Goal: Transaction & Acquisition: Purchase product/service

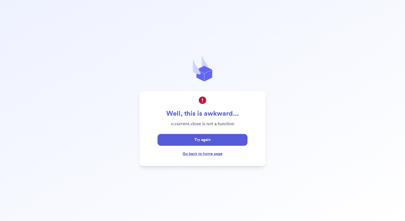
click at [201, 154] on link "Go back to home page" at bounding box center [203, 154] width 40 height 4
click at [199, 137] on button "Try again" at bounding box center [203, 140] width 90 height 12
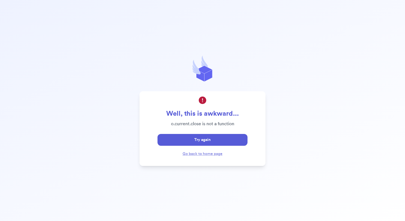
click at [199, 137] on button "Try again" at bounding box center [203, 140] width 90 height 12
click at [209, 151] on div "Go back to home page" at bounding box center [203, 154] width 40 height 7
click at [210, 153] on link "Go back to home page" at bounding box center [203, 154] width 40 height 4
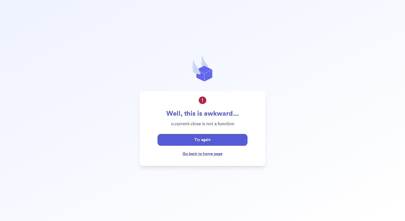
click at [210, 153] on link "Go back to home page" at bounding box center [203, 154] width 40 height 4
click at [200, 140] on button "Try again" at bounding box center [203, 140] width 90 height 12
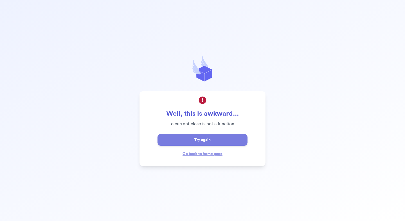
click at [201, 142] on button "Try again" at bounding box center [203, 140] width 90 height 12
click at [336, 171] on div "Well, this is awkward... o.current.close is not a function Try again Go back to…" at bounding box center [202, 110] width 405 height 221
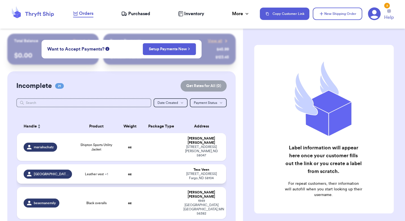
click at [158, 167] on td at bounding box center [161, 174] width 38 height 19
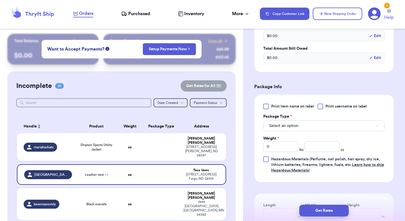
scroll to position [206, 0]
click at [306, 121] on button "Select an option" at bounding box center [324, 125] width 122 height 11
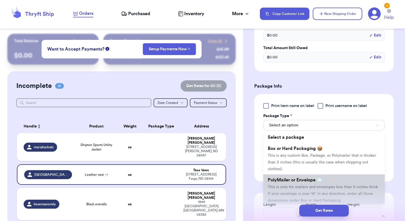
click at [295, 181] on span "PolyMailer or Envelope ✉️" at bounding box center [295, 180] width 55 height 5
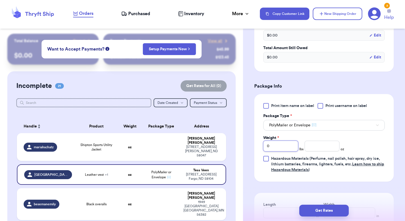
click at [282, 146] on input "0" at bounding box center [280, 146] width 35 height 11
type input "2"
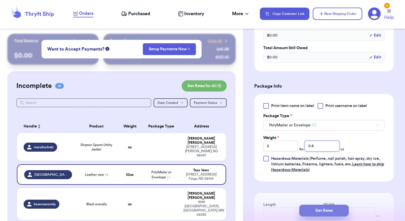
type input "0.4"
click at [322, 213] on button "Get Rates" at bounding box center [324, 211] width 50 height 12
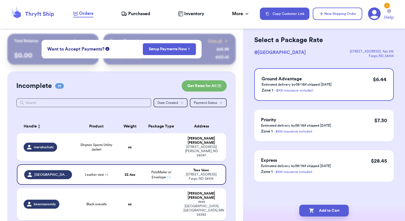
scroll to position [0, 0]
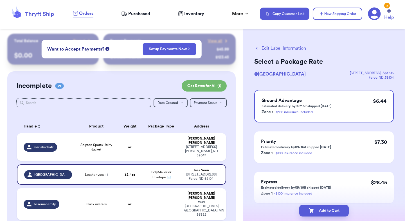
click at [322, 213] on button "Add to Cart" at bounding box center [324, 211] width 50 height 12
checkbox input "true"
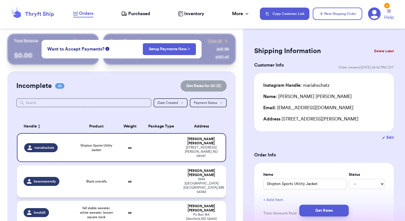
click at [169, 169] on td at bounding box center [161, 182] width 38 height 32
type input "Black overalls"
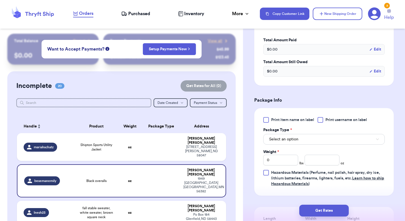
scroll to position [173, 0]
click at [290, 138] on span "Select an option" at bounding box center [283, 140] width 29 height 6
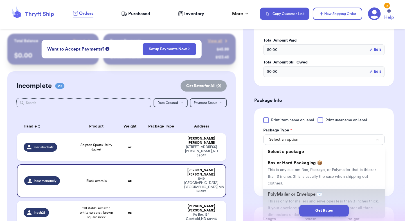
click at [289, 196] on span "PolyMailer or Envelope ✉️" at bounding box center [295, 194] width 55 height 5
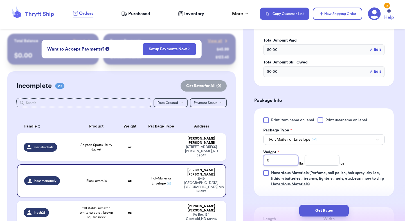
click at [283, 165] on input "0" at bounding box center [280, 160] width 35 height 11
type input "1"
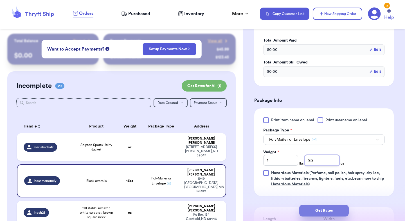
type input "9.2"
click at [326, 211] on button "Get Rates" at bounding box center [324, 211] width 50 height 12
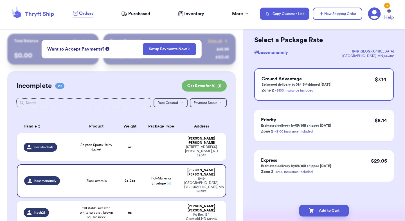
scroll to position [0, 0]
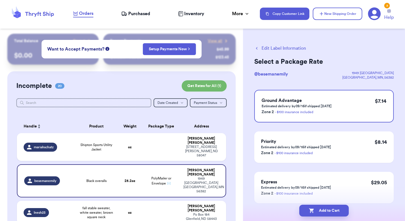
click at [326, 211] on button "Add to Cart" at bounding box center [324, 211] width 50 height 12
checkbox input "true"
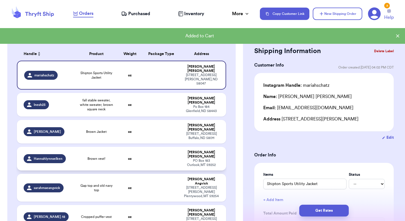
scroll to position [71, 0]
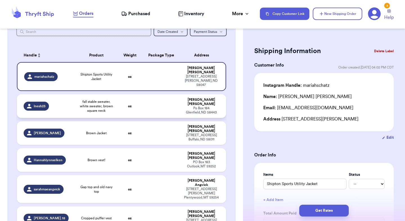
click at [105, 100] on span "fall stable sweater, white sweater, brown square neck" at bounding box center [96, 107] width 35 height 14
type input "fall stable sweater, white sweater, brown square neck"
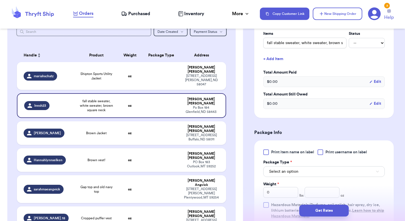
scroll to position [143, 0]
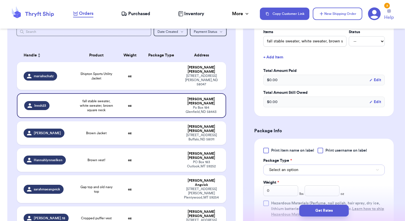
click at [291, 174] on button "Select an option" at bounding box center [324, 170] width 122 height 11
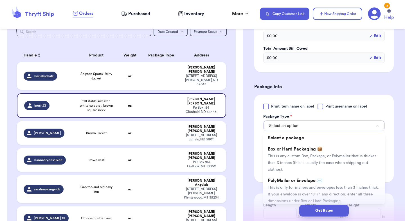
scroll to position [187, 0]
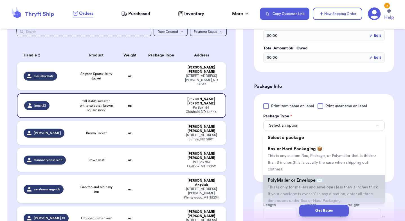
click at [291, 186] on span "This is only for mailers and envelopes less than 3 inches thick. If your envelo…" at bounding box center [323, 194] width 111 height 17
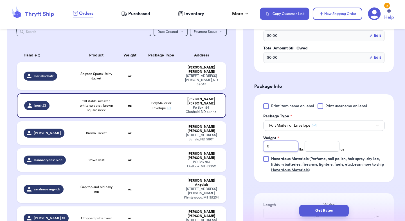
click at [276, 149] on input "0" at bounding box center [280, 146] width 35 height 11
type input "2"
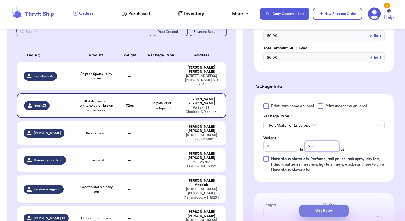
type input "9.8"
click at [326, 212] on button "Get Rates" at bounding box center [324, 211] width 50 height 12
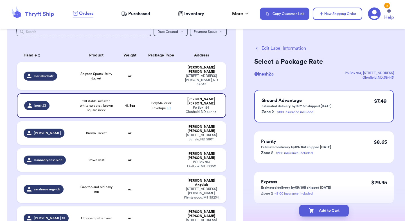
click at [326, 212] on button "Add to Cart" at bounding box center [324, 211] width 50 height 12
checkbox input "true"
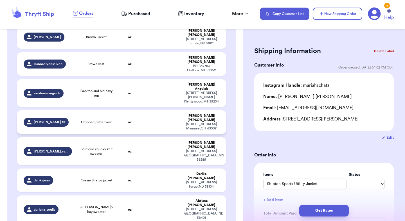
scroll to position [140, 0]
type input "[PERSON_NAME] [PERSON_NAME] shoes"
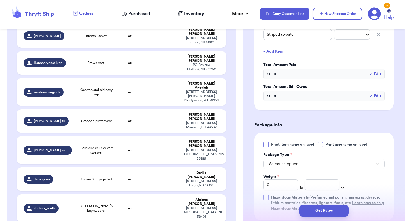
scroll to position [178, 0]
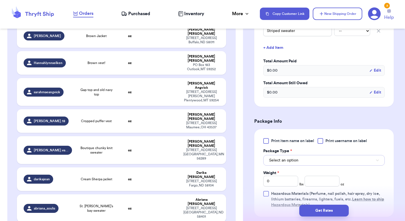
click at [294, 155] on button "Select an option" at bounding box center [324, 160] width 122 height 11
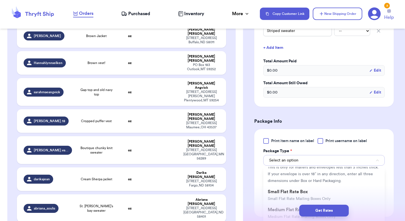
scroll to position [55, 0]
click at [314, 173] on span "This is only for mailers and envelopes less than 3 inches thick. If your envelo…" at bounding box center [323, 174] width 111 height 17
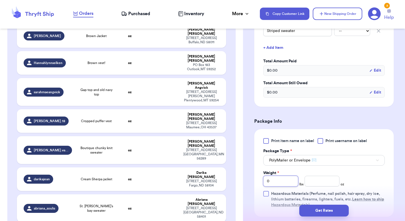
click at [284, 176] on input "0" at bounding box center [280, 181] width 35 height 11
type input "2"
type input "15.4"
click at [340, 210] on button "Get Rates" at bounding box center [324, 211] width 50 height 12
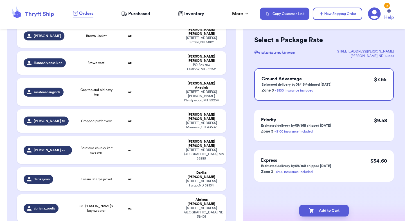
scroll to position [0, 0]
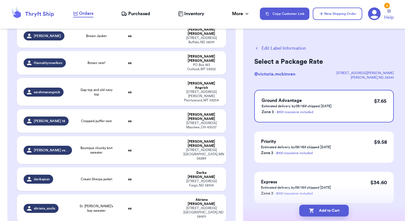
click at [340, 210] on button "Add to Cart" at bounding box center [324, 211] width 50 height 12
checkbox input "true"
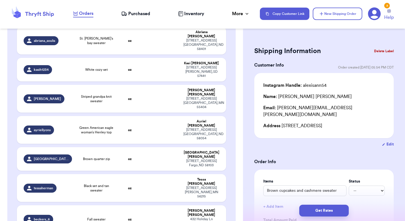
type input "Brown cupcakes and cashmere sweater"
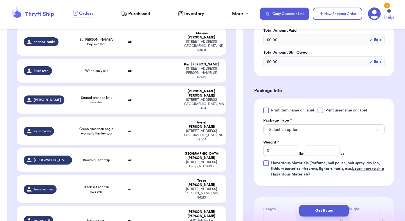
scroll to position [189, 0]
click at [285, 128] on span "Select an option" at bounding box center [283, 131] width 29 height 6
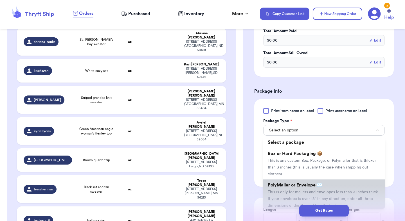
click at [289, 192] on span "This is only for mailers and envelopes less than 3 inches thick. If your envelo…" at bounding box center [323, 198] width 111 height 17
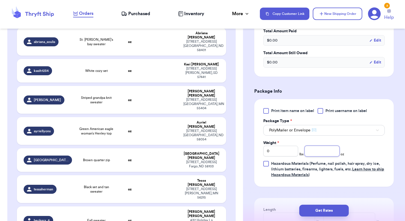
click at [324, 147] on input "number" at bounding box center [322, 151] width 35 height 11
type input "14.4"
click at [334, 210] on button "Get Rates" at bounding box center [324, 211] width 50 height 12
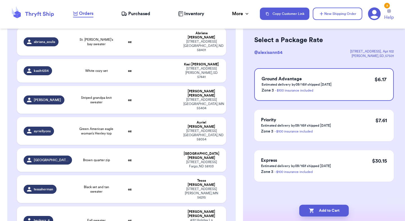
scroll to position [22, 0]
click at [334, 210] on button "Add to Cart" at bounding box center [324, 211] width 50 height 12
checkbox input "true"
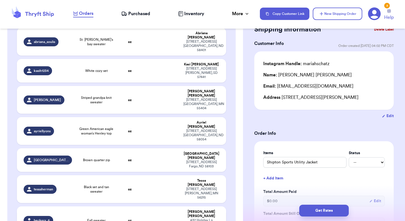
click at [176, 207] on td at bounding box center [161, 221] width 38 height 28
type input "Fall sweater"
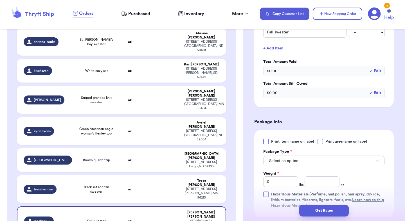
scroll to position [152, 0]
click at [288, 163] on span "Select an option" at bounding box center [283, 161] width 29 height 6
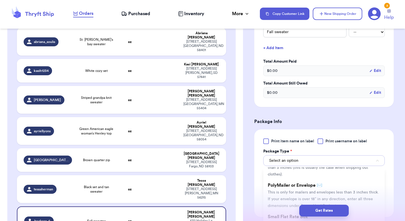
scroll to position [30, 0]
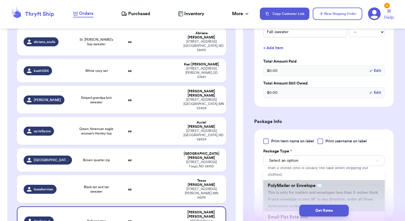
click at [289, 186] on span "PolyMailer or Envelope ✉️" at bounding box center [295, 186] width 55 height 5
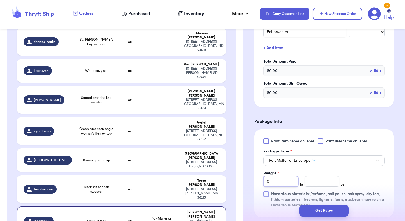
click at [281, 181] on input "0" at bounding box center [280, 181] width 35 height 11
type input "1"
type input "7.8"
click at [327, 212] on button "Get Rates" at bounding box center [324, 211] width 50 height 12
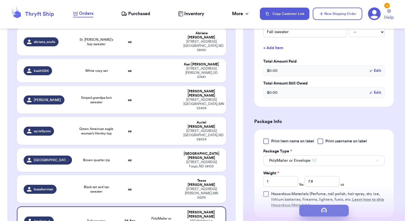
scroll to position [0, 0]
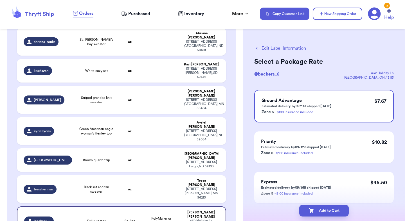
click at [327, 212] on button "Add to Cart" at bounding box center [324, 211] width 50 height 12
checkbox input "true"
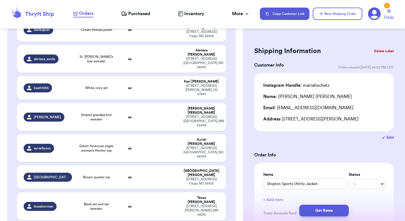
scroll to position [291, 0]
click at [67, 203] on div "tessaherman" at bounding box center [48, 207] width 48 height 9
type input "Black set and tan sweater"
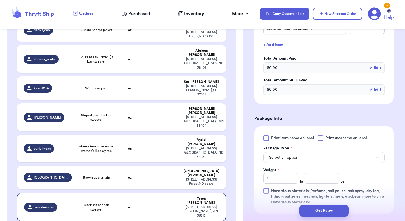
scroll to position [155, 0]
click at [285, 156] on span "Select an option" at bounding box center [283, 158] width 29 height 6
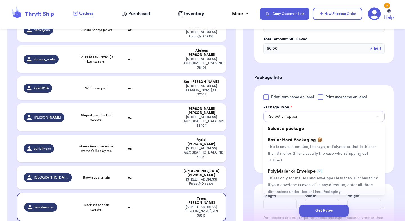
scroll to position [218, 0]
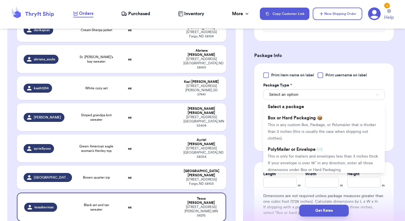
click at [285, 156] on span "This is only for mailers and envelopes less than 3 inches thick. If your envelo…" at bounding box center [323, 163] width 111 height 17
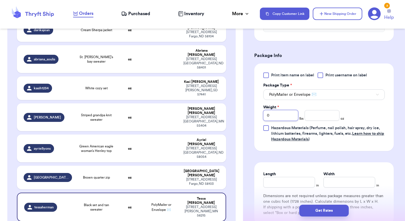
click at [284, 117] on input "0" at bounding box center [280, 115] width 35 height 11
type input "2"
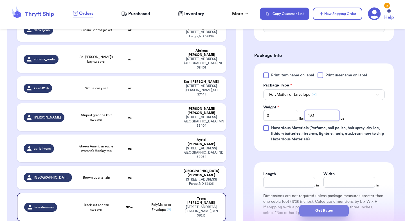
type input "13.1"
click at [334, 214] on button "Get Rates" at bounding box center [324, 211] width 50 height 12
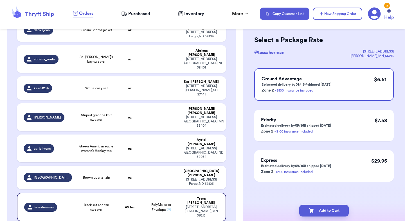
scroll to position [22, 0]
click at [334, 214] on button "Add to Cart" at bounding box center [324, 211] width 50 height 12
checkbox input "true"
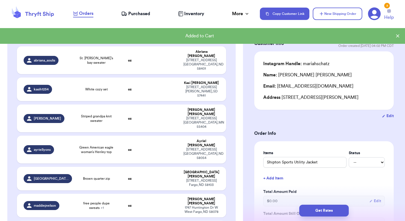
scroll to position [291, 0]
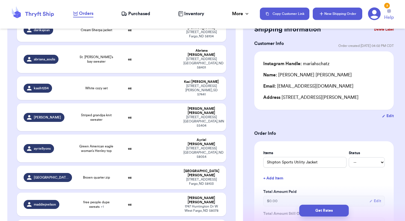
click at [331, 17] on button "New Shipping Order" at bounding box center [338, 14] width 50 height 12
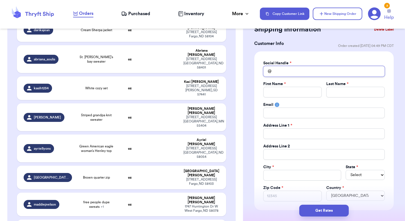
click at [293, 74] on input "Total Amount Paid" at bounding box center [324, 71] width 122 height 11
type input "k"
type input "ka"
type input "kai"
type input "kait"
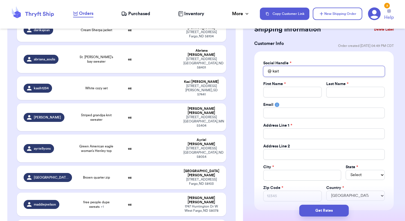
type input "kaitl"
type input "kaitli"
type input "kaitlin"
type input "kaitlinu"
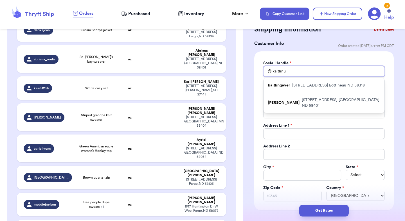
type input "kaitlinur"
type input "kaitlinurb"
type input "kaitlinurba"
type input "kaitlinurbac"
type input "kaitlinurbach"
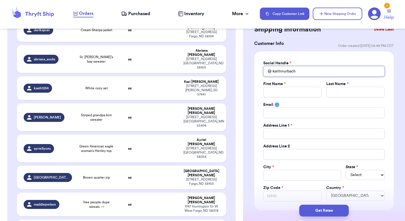
type input "kaitlinurbach"
click at [284, 89] on input "Total Amount Paid" at bounding box center [292, 92] width 59 height 11
click at [301, 73] on input "kaitlinurbach" at bounding box center [324, 71] width 122 height 11
type input "kaitlinurbac"
type input "kaitlinurba"
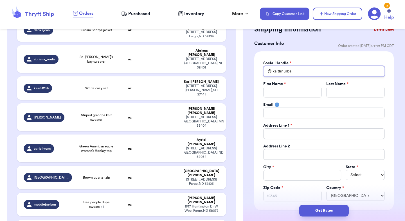
type input "kaitlinurb"
type input "kaitlinur"
type input "kaitlinu"
type input "kaitlin"
type input "kaitli"
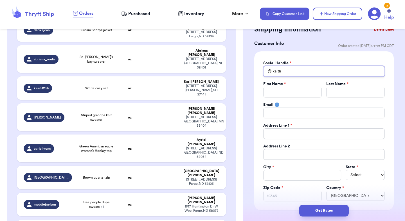
type input "kaitl"
type input "kait"
type input "kai"
type input "ka"
type input "k"
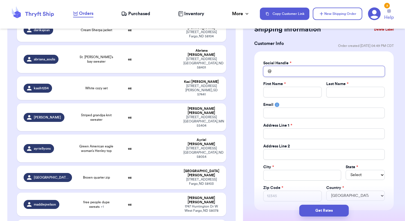
type input "d"
type input "da"
type input "dar"
type input "darn"
type input "darnt"
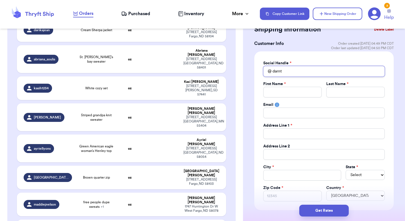
type input "darnto"
type input "darntou"
type input "darntoug"
type input "darntough"
type input "darntoughs"
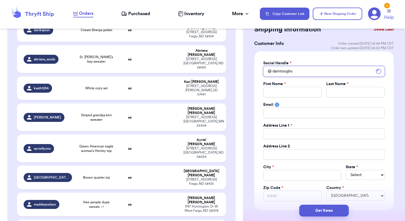
type input "darntoughso"
type input "darntoughsoc"
type input "darntoughsock"
type input "darntoughsocks"
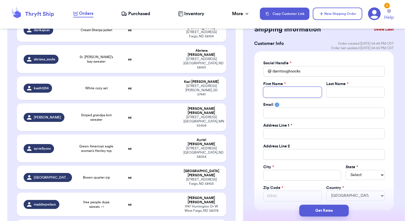
click at [304, 94] on input "Total Amount Paid" at bounding box center [292, 92] width 59 height 11
type input "D"
type input "Da"
type input "Dar"
type input "Darn"
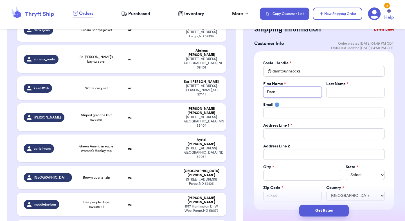
type input "Darn"
type input "Darn T"
type input "Darn To"
type input "Darn Tou"
type input "Darn Toug"
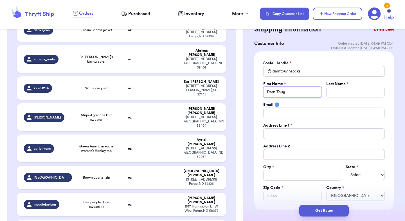
type input "Darn Tough"
type input "V"
type input "Ve"
type input "Verm"
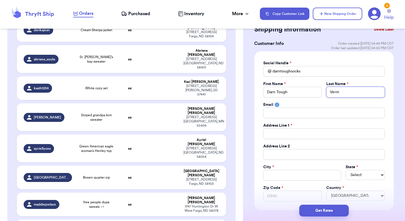
type input "Vermi"
type input "Vermint"
type input "Vermin"
type input "Vermi"
type input "Verm"
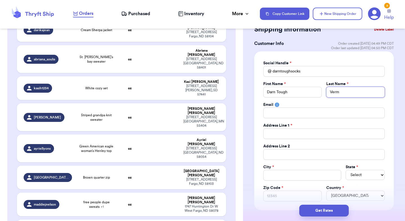
type input "Vermo"
type input "Vermon"
type input "[US_STATE]"
click at [301, 112] on input "Total Amount Paid" at bounding box center [324, 113] width 122 height 11
type input "k"
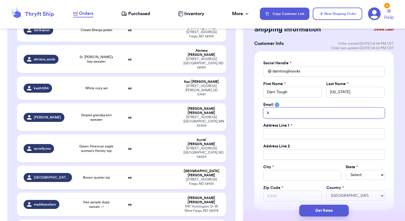
type input "ka"
type input "kai"
type input "kait"
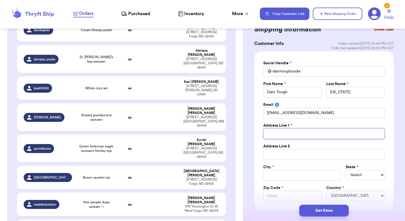
click at [297, 133] on input "Total Amount Paid" at bounding box center [324, 134] width 122 height 11
click at [352, 94] on input "[US_STATE]" at bounding box center [355, 92] width 59 height 11
click at [306, 130] on input "Total Amount Paid" at bounding box center [324, 134] width 122 height 11
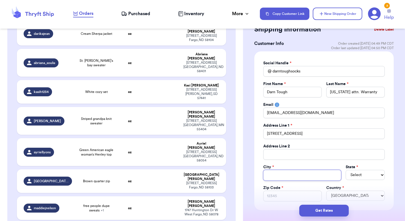
click at [290, 176] on input "Total Amount Paid" at bounding box center [302, 175] width 78 height 11
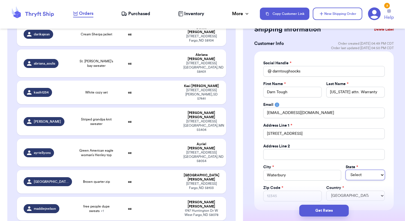
click at [346, 170] on select "Select AL AK AZ AR CA CO [GEOGRAPHIC_DATA] DE DC [GEOGRAPHIC_DATA] [GEOGRAPHIC_…" at bounding box center [365, 175] width 39 height 10
click option "VT" at bounding box center [0, 0] width 0 height 0
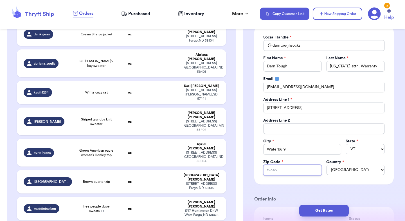
click at [288, 176] on input "Zip Code *" at bounding box center [292, 170] width 59 height 11
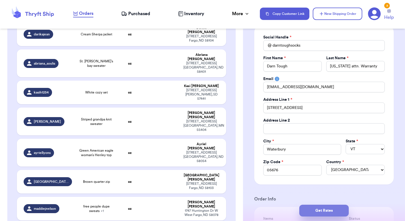
click at [324, 210] on button "Get Rates" at bounding box center [324, 211] width 50 height 12
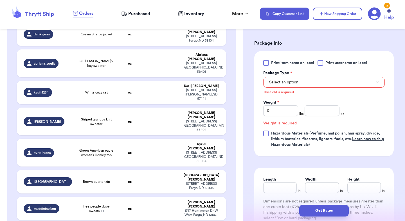
scroll to position [231, 0]
click at [274, 81] on span "Select an option" at bounding box center [283, 82] width 29 height 6
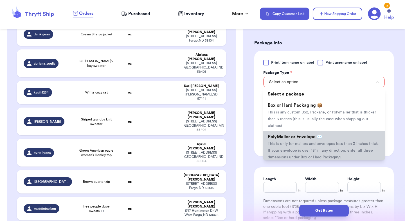
click at [282, 142] on span "This is only for mailers and envelopes less than 3 inches thick. If your envelo…" at bounding box center [323, 150] width 111 height 17
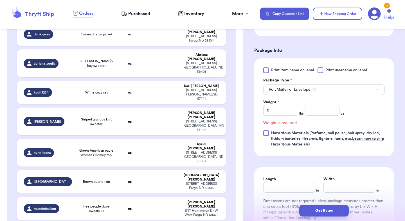
scroll to position [223, 0]
click at [280, 115] on input "0" at bounding box center [280, 110] width 35 height 11
click at [334, 110] on input "number" at bounding box center [322, 110] width 35 height 11
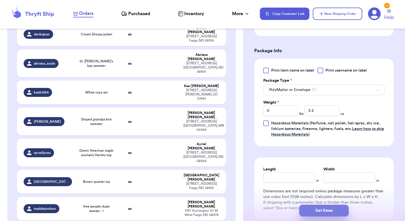
click at [336, 210] on button "Get Rates" at bounding box center [324, 211] width 50 height 12
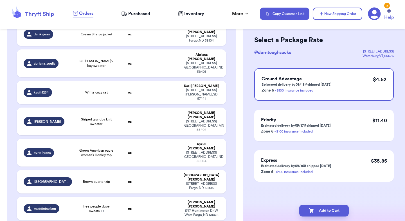
scroll to position [0, 0]
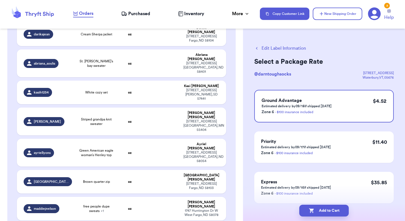
click at [336, 210] on button "Add to Cart" at bounding box center [324, 211] width 50 height 12
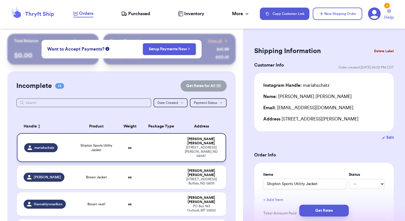
click at [77, 145] on td "Shipton Sports Utility Jacket" at bounding box center [96, 147] width 42 height 29
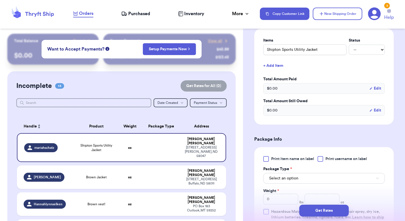
scroll to position [194, 0]
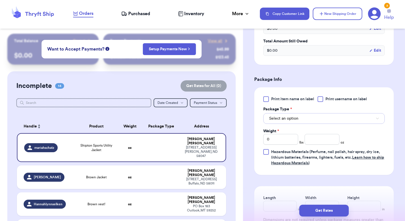
click at [287, 117] on span "Select an option" at bounding box center [283, 119] width 29 height 6
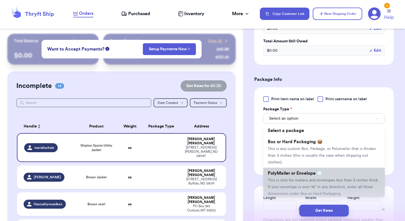
click at [287, 173] on span "PolyMailer or Envelope ✉️" at bounding box center [295, 173] width 55 height 5
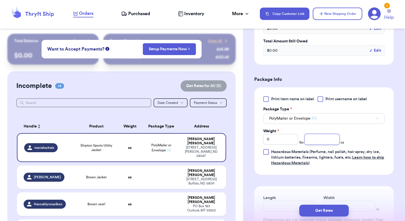
click at [320, 142] on input "number" at bounding box center [322, 139] width 35 height 11
click at [333, 212] on button "Get Rates" at bounding box center [324, 211] width 50 height 12
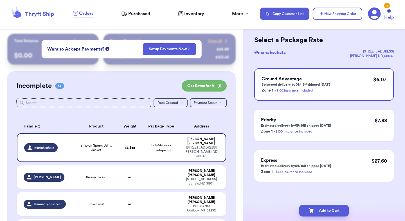
scroll to position [22, 0]
click at [333, 212] on button "Add to Cart" at bounding box center [324, 211] width 50 height 12
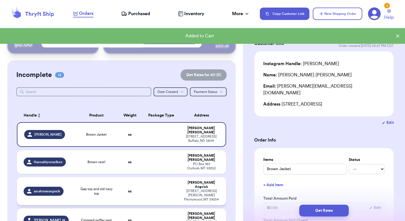
scroll to position [16, 0]
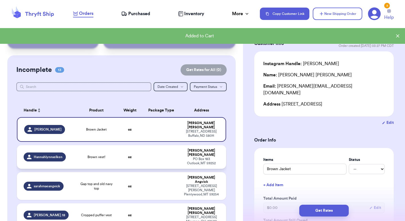
click at [107, 155] on div "Brown vest!" at bounding box center [96, 157] width 35 height 5
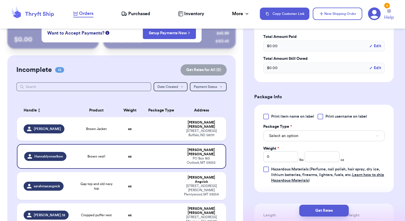
scroll to position [187, 0]
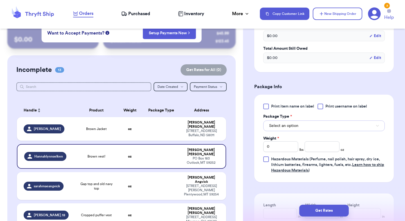
click at [296, 127] on span "Select an option" at bounding box center [283, 126] width 29 height 6
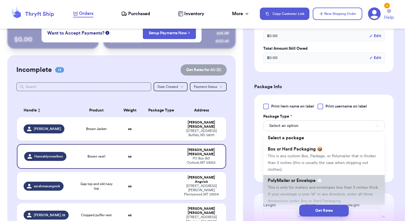
click at [294, 183] on span "PolyMailer or Envelope ✉️" at bounding box center [295, 181] width 55 height 5
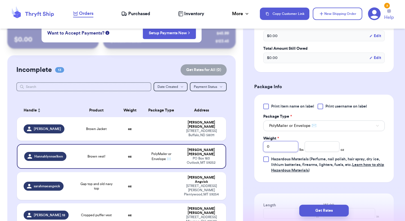
click at [274, 151] on input "0" at bounding box center [280, 147] width 35 height 11
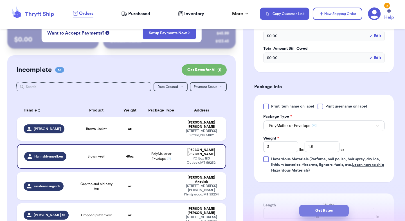
click at [327, 208] on button "Get Rates" at bounding box center [324, 211] width 50 height 12
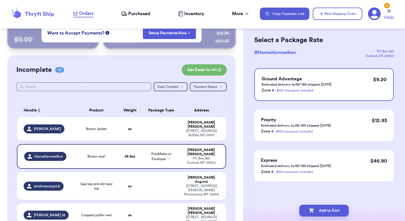
scroll to position [0, 0]
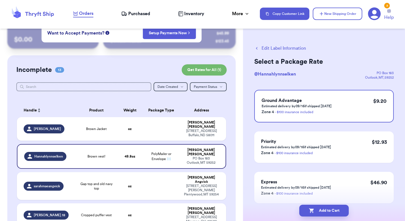
click at [327, 208] on button "Add to Cart" at bounding box center [324, 211] width 50 height 12
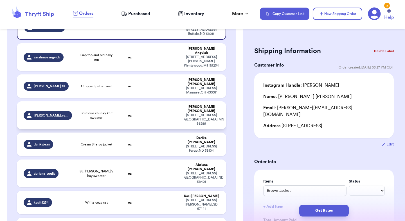
scroll to position [120, 0]
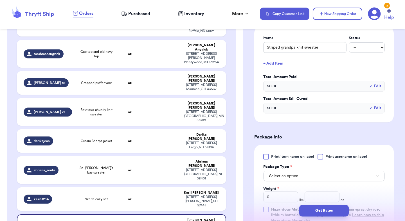
scroll to position [142, 0]
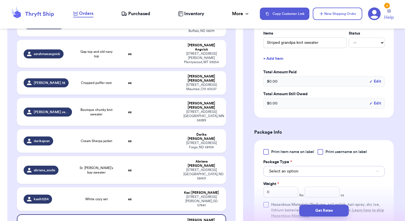
click at [298, 175] on button "Select an option" at bounding box center [324, 171] width 122 height 11
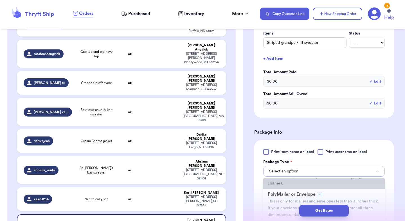
scroll to position [33, 0]
click at [292, 200] on span "This is only for mailers and envelopes less than 3 inches thick. If your envelo…" at bounding box center [323, 206] width 111 height 17
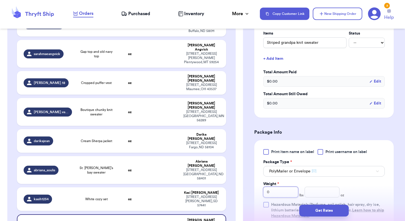
click at [284, 194] on input "0" at bounding box center [280, 192] width 35 height 11
click at [317, 208] on button "Get Rates" at bounding box center [324, 211] width 50 height 12
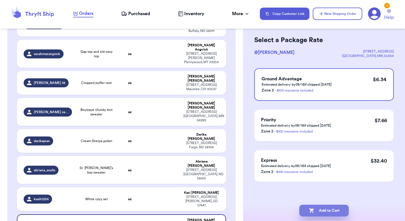
click at [323, 213] on button "Add to Cart" at bounding box center [324, 211] width 50 height 12
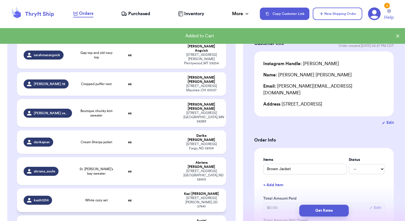
click at [120, 189] on td "oz" at bounding box center [129, 201] width 25 height 24
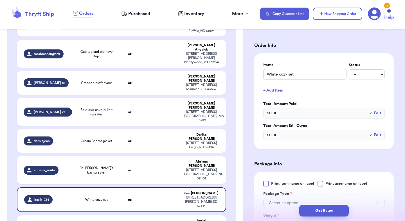
scroll to position [171, 0]
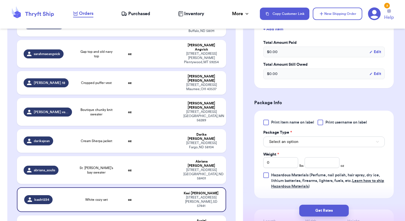
click at [285, 135] on label "Package Type *" at bounding box center [277, 133] width 29 height 6
click at [285, 142] on span "Select an option" at bounding box center [283, 142] width 29 height 6
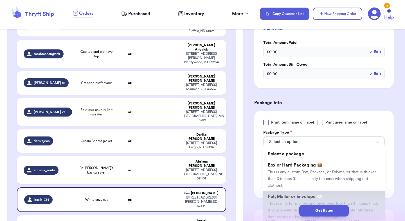
click at [290, 197] on span "PolyMailer or Envelope ✉️" at bounding box center [295, 197] width 55 height 5
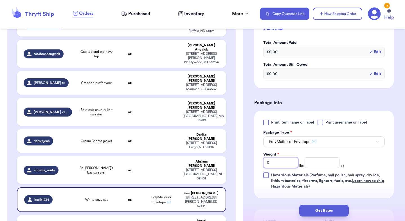
click at [279, 162] on input "0" at bounding box center [280, 163] width 35 height 11
click at [313, 212] on button "Get Rates" at bounding box center [324, 211] width 50 height 12
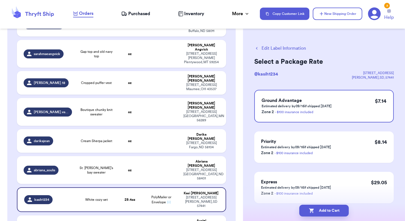
click at [313, 212] on icon "button" at bounding box center [312, 211] width 6 height 6
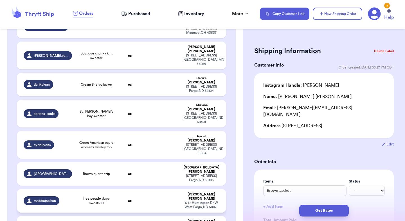
scroll to position [179, 0]
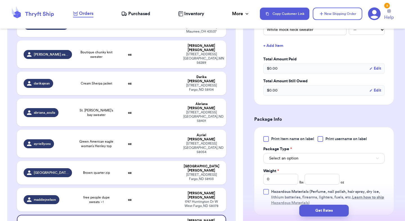
scroll to position [155, 0]
click at [295, 161] on button "Select an option" at bounding box center [324, 158] width 122 height 11
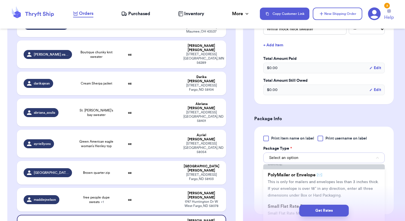
scroll to position [37, 0]
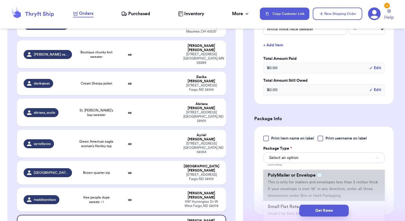
click at [296, 183] on span "This is only for mailers and envelopes less than 3 inches thick. If your envelo…" at bounding box center [323, 189] width 111 height 17
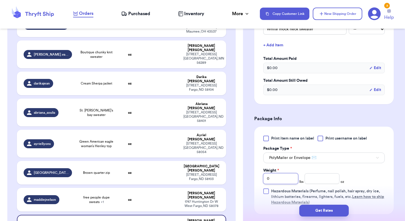
click at [291, 177] on input "0" at bounding box center [280, 179] width 35 height 11
click at [319, 211] on button "Get Rates" at bounding box center [324, 211] width 50 height 12
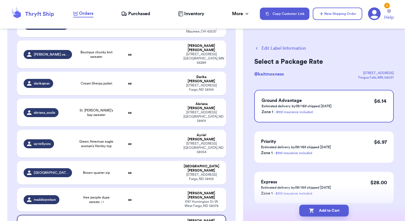
click at [319, 211] on button "Add to Cart" at bounding box center [324, 211] width 50 height 12
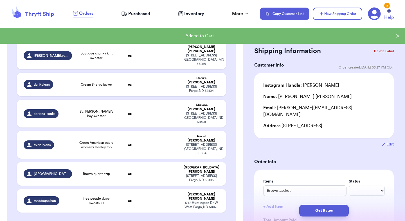
scroll to position [179, 0]
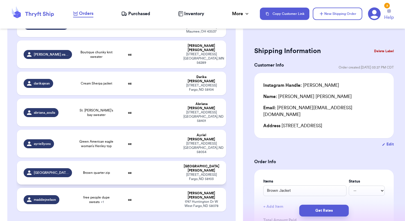
click at [118, 161] on td "oz" at bounding box center [129, 173] width 25 height 24
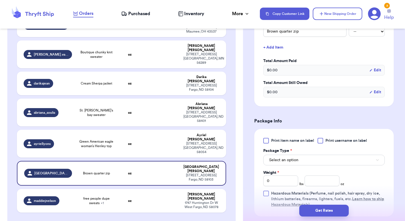
scroll to position [161, 0]
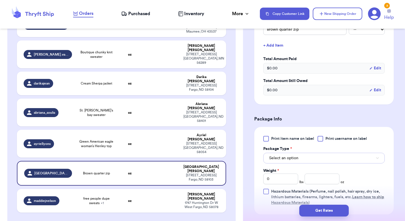
click at [293, 156] on button "Select an option" at bounding box center [324, 158] width 122 height 11
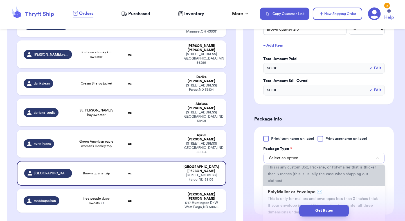
scroll to position [31, 0]
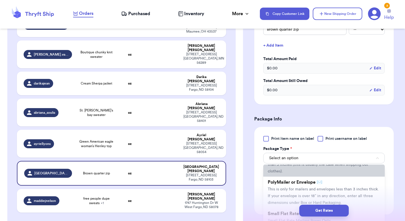
click at [293, 190] on span "This is only for mailers and envelopes less than 3 inches thick. If your envelo…" at bounding box center [323, 196] width 111 height 17
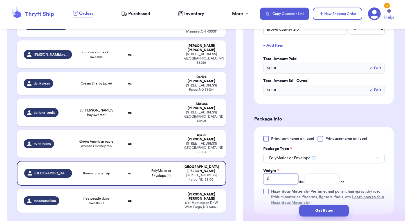
click at [289, 176] on input "0" at bounding box center [280, 179] width 35 height 11
click at [318, 210] on button "Get Rates" at bounding box center [324, 211] width 50 height 12
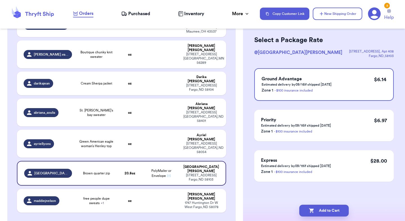
scroll to position [0, 0]
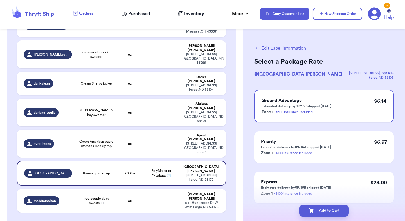
click at [318, 210] on button "Add to Cart" at bounding box center [324, 211] width 50 height 12
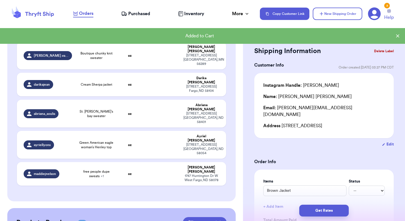
scroll to position [179, 0]
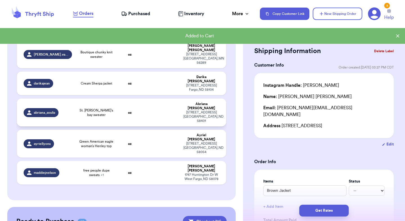
click at [178, 99] on td at bounding box center [161, 113] width 38 height 28
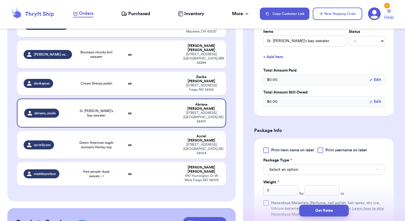
scroll to position [148, 0]
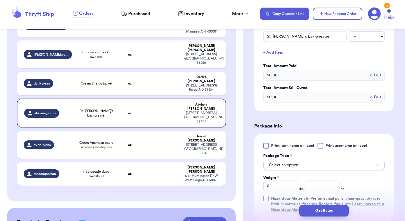
click at [292, 164] on span "Select an option" at bounding box center [283, 166] width 29 height 6
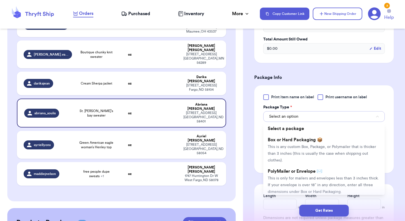
scroll to position [206, 0]
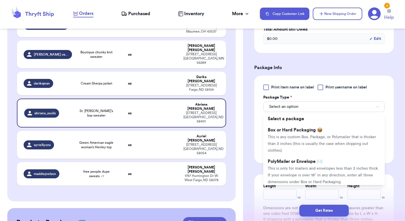
click at [292, 164] on span "PolyMailer or Envelope ✉️" at bounding box center [295, 162] width 55 height 5
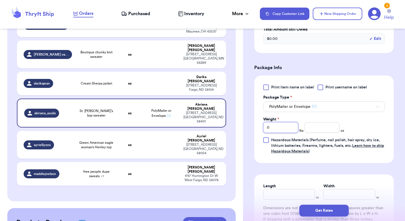
click at [282, 129] on input "0" at bounding box center [280, 127] width 35 height 11
click at [332, 211] on button "Get Rates" at bounding box center [324, 211] width 50 height 12
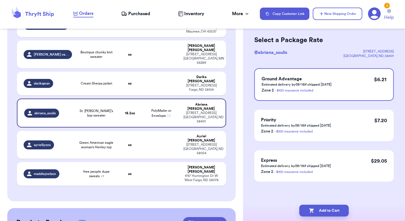
click at [332, 211] on button "Add to Cart" at bounding box center [324, 211] width 50 height 12
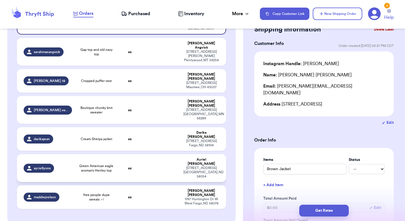
scroll to position [123, 0]
click at [190, 96] on td "[PERSON_NAME] [STREET_ADDRESS]" at bounding box center [203, 110] width 46 height 28
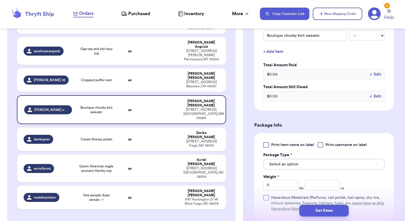
click at [303, 165] on button "Select an option" at bounding box center [324, 164] width 122 height 11
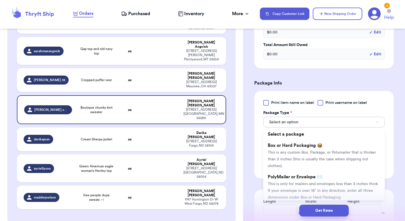
scroll to position [208, 0]
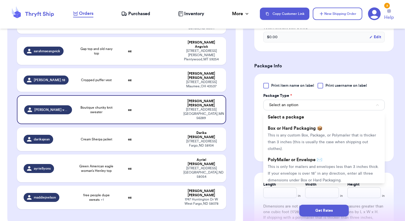
click at [303, 165] on span "This is only for mailers and envelopes less than 3 inches thick. If your envelo…" at bounding box center [323, 173] width 111 height 17
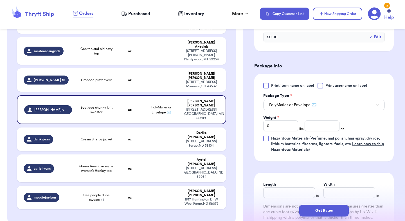
click at [285, 120] on div "Weight *" at bounding box center [280, 118] width 35 height 6
click at [284, 130] on input "0" at bounding box center [280, 126] width 35 height 11
click at [320, 211] on button "Get Rates" at bounding box center [324, 211] width 50 height 12
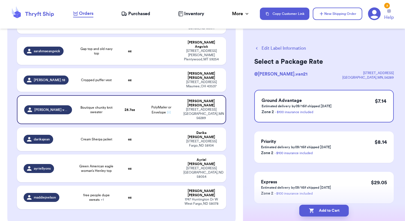
click at [320, 211] on button "Add to Cart" at bounding box center [324, 211] width 50 height 12
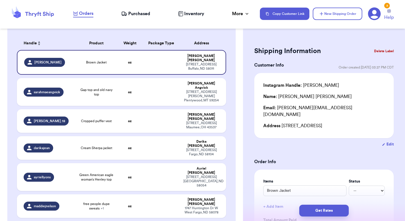
scroll to position [77, 0]
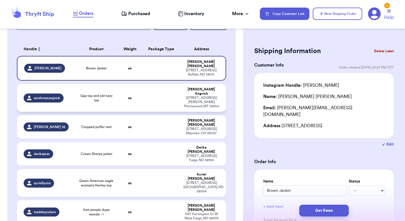
click at [145, 90] on td at bounding box center [161, 98] width 38 height 28
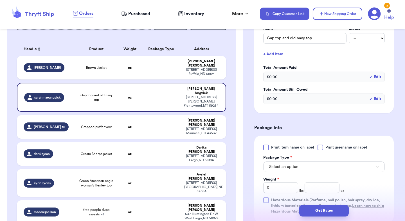
scroll to position [148, 0]
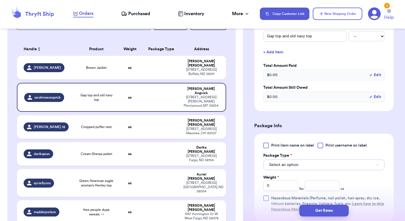
click at [283, 165] on span "Select an option" at bounding box center [283, 165] width 29 height 6
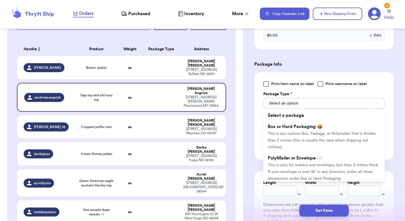
scroll to position [211, 0]
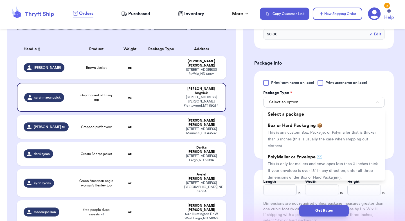
click at [283, 165] on span "This is only for mailers and envelopes less than 3 inches thick. If your envelo…" at bounding box center [323, 170] width 111 height 17
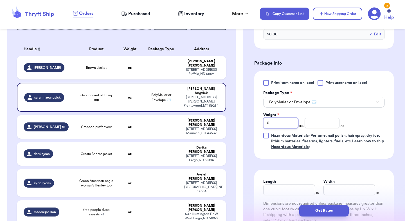
click at [280, 127] on input "0" at bounding box center [280, 123] width 35 height 11
click at [327, 216] on button "Get Rates" at bounding box center [324, 211] width 50 height 12
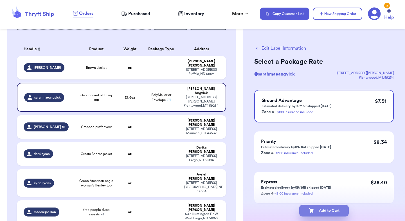
click at [325, 211] on button "Add to Cart" at bounding box center [324, 211] width 50 height 12
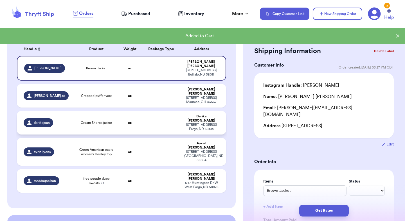
click at [188, 111] on td "[PERSON_NAME] [STREET_ADDRESS]" at bounding box center [203, 123] width 46 height 24
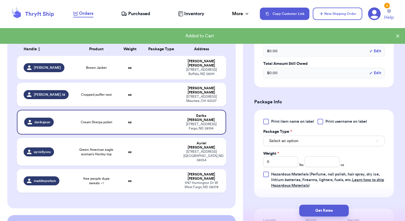
scroll to position [179, 0]
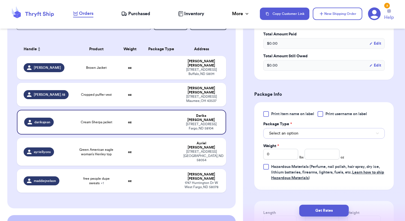
click at [299, 136] on button "Select an option" at bounding box center [324, 133] width 122 height 11
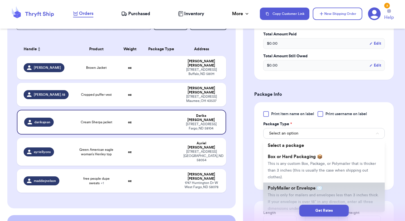
click at [298, 189] on span "PolyMailer or Envelope ✉️" at bounding box center [295, 188] width 55 height 5
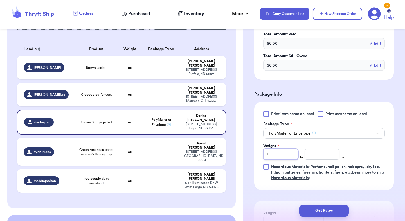
click at [285, 154] on input "0" at bounding box center [280, 154] width 35 height 11
click at [327, 213] on button "Get Rates" at bounding box center [324, 211] width 50 height 12
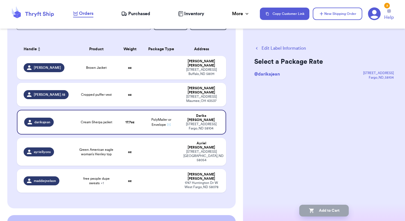
scroll to position [0, 0]
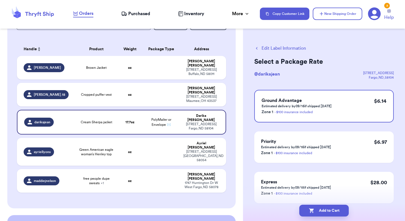
click at [327, 213] on button "Add to Cart" at bounding box center [324, 211] width 50 height 12
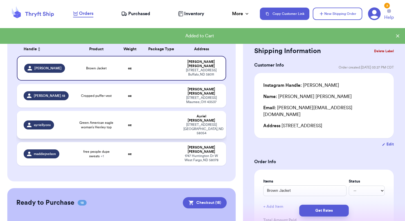
click at [159, 111] on td at bounding box center [161, 125] width 38 height 28
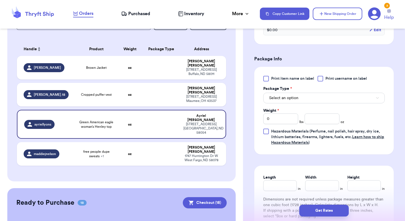
scroll to position [216, 0]
click at [306, 98] on button "Select an option" at bounding box center [324, 97] width 122 height 11
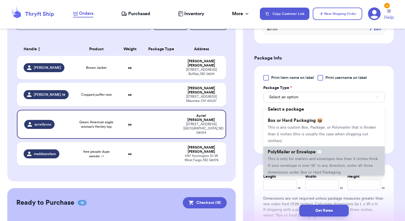
click at [308, 155] on li "PolyMailer or Envelope ✉️ This is only for mailers and envelopes less than 3 in…" at bounding box center [324, 163] width 122 height 32
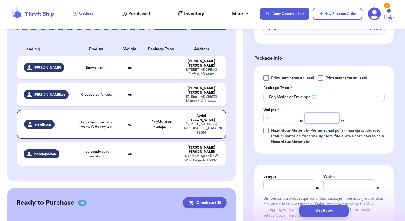
click at [316, 117] on input "number" at bounding box center [322, 118] width 35 height 11
click at [334, 211] on button "Get Rates" at bounding box center [324, 211] width 50 height 12
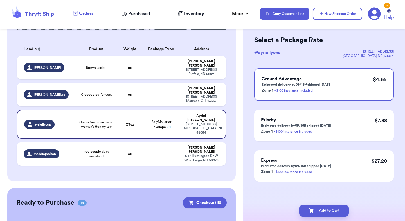
scroll to position [0, 0]
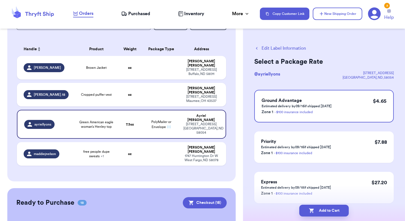
click at [334, 211] on button "Add to Cart" at bounding box center [324, 211] width 50 height 12
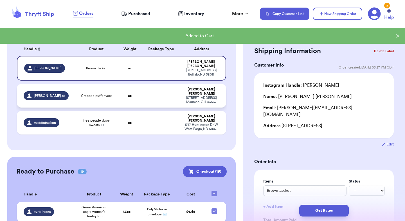
click at [181, 88] on td "[PERSON_NAME] [STREET_ADDRESS][PERSON_NAME]" at bounding box center [203, 96] width 46 height 24
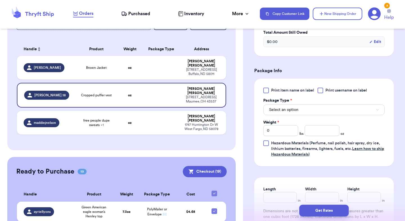
scroll to position [203, 0]
click at [291, 109] on span "Select an option" at bounding box center [283, 110] width 29 height 6
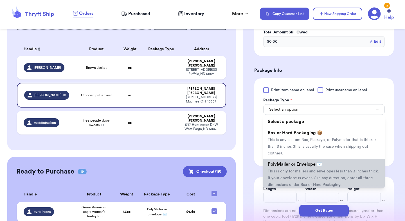
click at [292, 164] on span "PolyMailer or Envelope ✉️" at bounding box center [295, 164] width 55 height 5
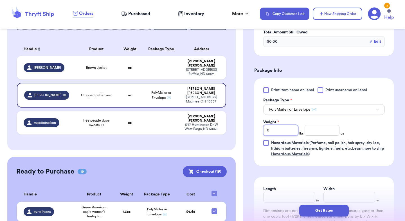
click at [283, 133] on input "0" at bounding box center [280, 130] width 35 height 11
click at [322, 214] on button "Get Rates" at bounding box center [324, 211] width 50 height 12
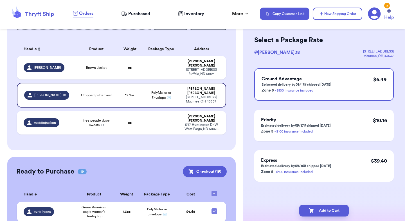
scroll to position [22, 0]
click at [322, 214] on button "Add to Cart" at bounding box center [324, 211] width 50 height 12
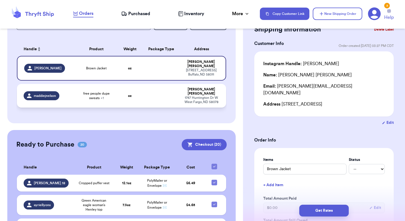
click at [196, 96] on div "[STREET_ADDRESS]" at bounding box center [201, 100] width 36 height 8
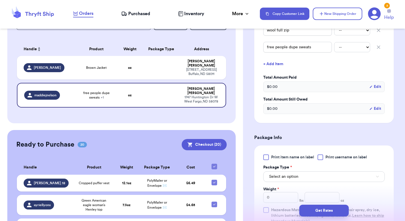
scroll to position [228, 0]
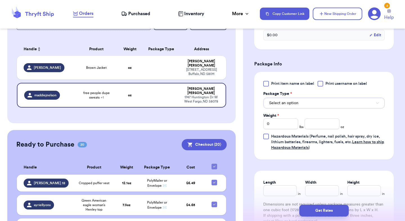
click at [316, 105] on button "Select an option" at bounding box center [324, 103] width 122 height 11
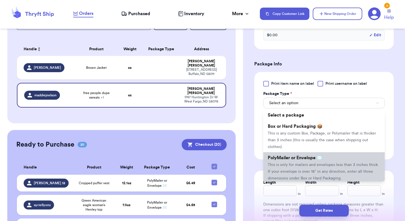
click at [307, 171] on span "This is only for mailers and envelopes less than 3 inches thick. If your envelo…" at bounding box center [323, 171] width 111 height 17
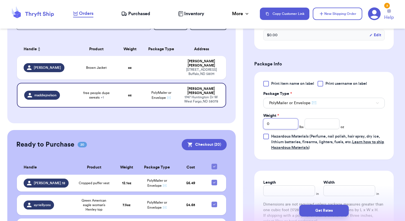
click at [286, 123] on input "0" at bounding box center [280, 124] width 35 height 11
click at [322, 208] on button "Get Rates" at bounding box center [324, 211] width 50 height 12
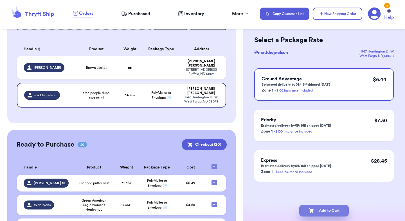
click at [329, 215] on button "Add to Cart" at bounding box center [324, 211] width 50 height 12
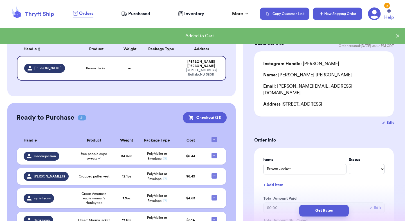
click at [339, 12] on button "New Shipping Order" at bounding box center [338, 14] width 50 height 12
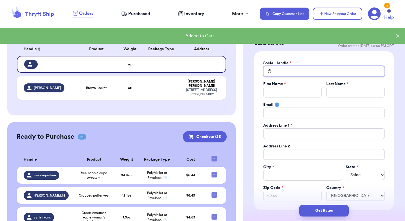
click at [278, 71] on input "Total Amount Paid" at bounding box center [324, 71] width 122 height 11
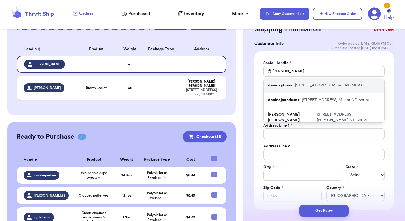
click at [316, 83] on p "[STREET_ADDRESS]" at bounding box center [329, 86] width 69 height 6
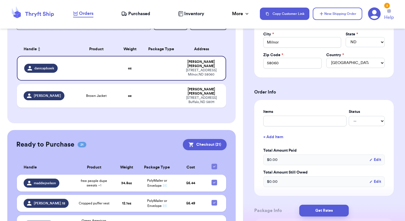
scroll to position [158, 0]
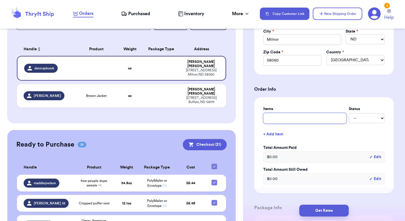
click at [282, 121] on input "text" at bounding box center [304, 118] width 83 height 11
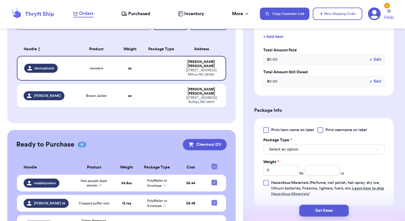
scroll to position [277, 0]
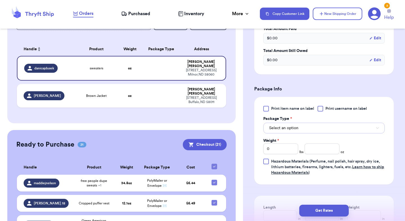
click at [288, 127] on span "Select an option" at bounding box center [283, 128] width 29 height 6
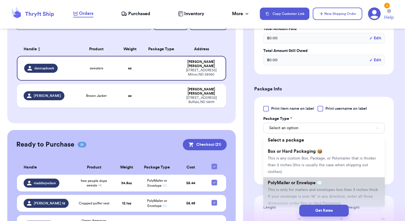
click at [288, 187] on li "PolyMailer or Envelope ✉️ This is only for mailers and envelopes less than 3 in…" at bounding box center [324, 194] width 122 height 32
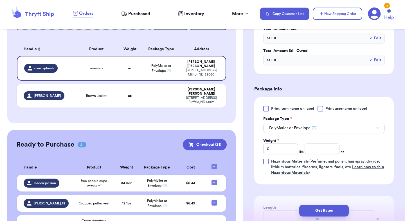
click at [277, 142] on label "Weight *" at bounding box center [271, 141] width 16 height 6
click at [277, 144] on input "0" at bounding box center [280, 149] width 35 height 11
click at [276, 149] on input "0" at bounding box center [280, 149] width 35 height 11
click at [324, 209] on button "Get Rates" at bounding box center [324, 211] width 50 height 12
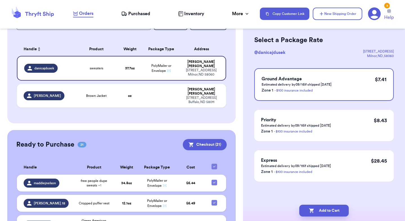
scroll to position [22, 0]
click at [324, 209] on button "Add to Cart" at bounding box center [324, 211] width 50 height 12
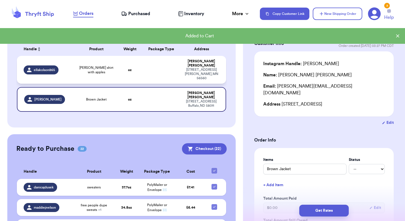
click at [160, 63] on td at bounding box center [161, 70] width 38 height 28
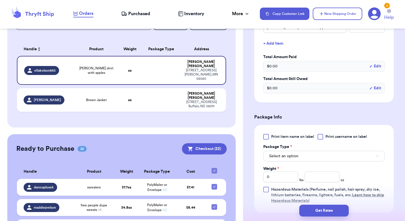
scroll to position [158, 0]
click at [294, 158] on button "Select an option" at bounding box center [324, 155] width 122 height 11
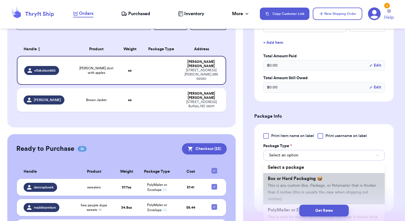
scroll to position [29, 0]
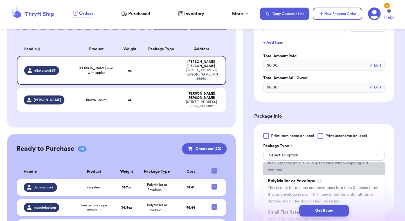
click at [294, 198] on li "PolyMailer or Envelope ✉️ This is only for mailers and envelopes less than 3 in…" at bounding box center [324, 192] width 122 height 32
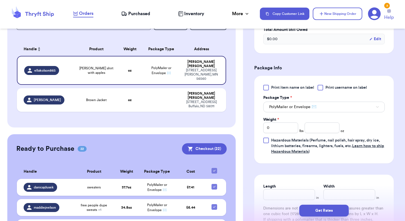
scroll to position [209, 0]
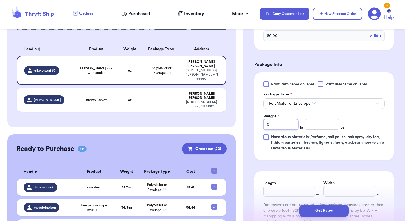
click at [279, 123] on input "0" at bounding box center [280, 124] width 35 height 11
click at [332, 212] on button "Get Rates" at bounding box center [324, 211] width 50 height 12
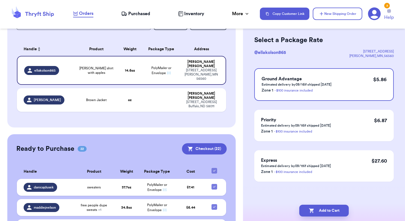
scroll to position [0, 0]
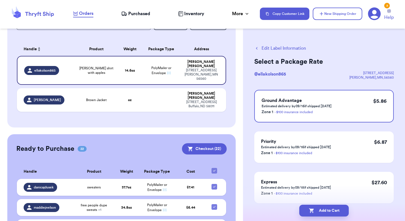
click at [332, 212] on button "Add to Cart" at bounding box center [324, 211] width 50 height 12
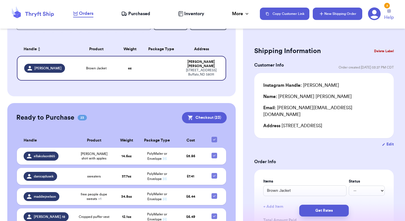
click at [330, 14] on button "New Shipping Order" at bounding box center [338, 14] width 50 height 12
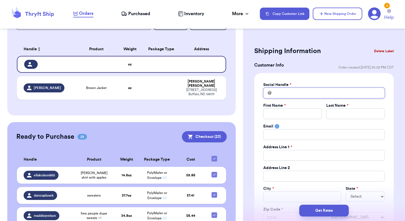
click at [291, 94] on input "Total Amount Paid" at bounding box center [324, 93] width 122 height 11
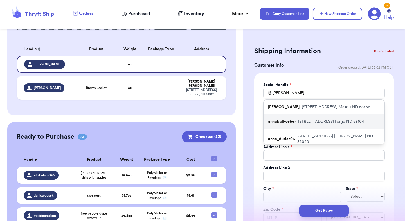
click at [304, 127] on div "annaballweber [STREET_ADDRESS]" at bounding box center [324, 122] width 121 height 15
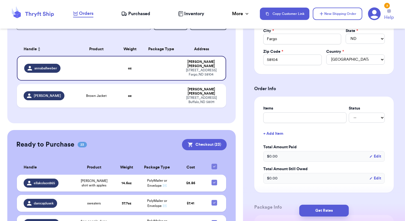
scroll to position [161, 0]
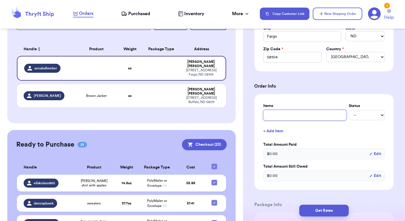
click at [286, 112] on input "text" at bounding box center [304, 115] width 83 height 11
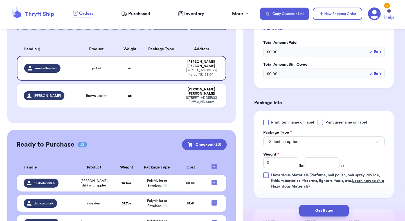
scroll to position [263, 0]
click at [300, 144] on button "Select an option" at bounding box center [324, 141] width 122 height 11
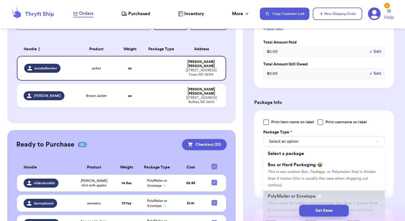
click at [292, 197] on span "PolyMailer or Envelope ✉️" at bounding box center [295, 196] width 55 height 5
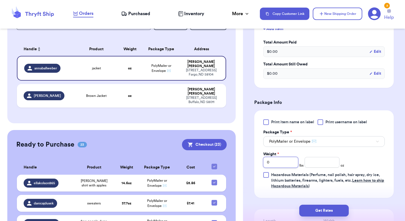
click at [282, 163] on input "0" at bounding box center [280, 162] width 35 height 11
click at [318, 210] on button "Get Rates" at bounding box center [324, 211] width 50 height 12
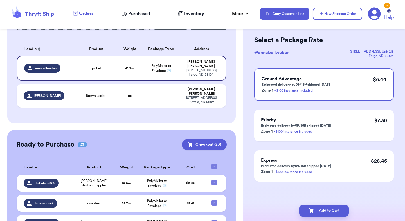
scroll to position [22, 0]
click at [318, 210] on button "Add to Cart" at bounding box center [324, 211] width 50 height 12
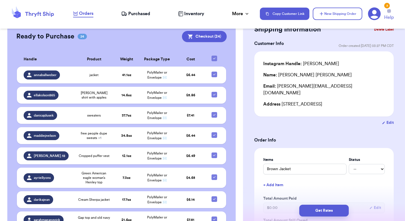
scroll to position [149, 0]
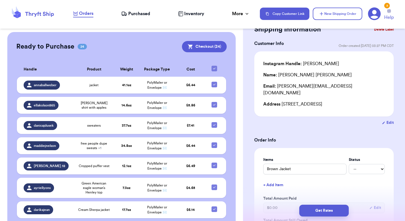
click at [204, 46] on button "Checkout ( 24 )" at bounding box center [204, 46] width 45 height 11
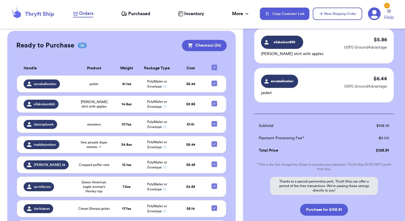
scroll to position [939, 0]
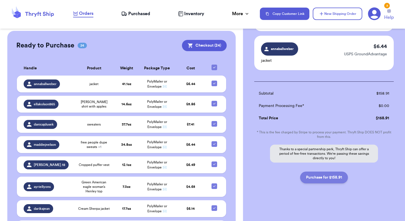
click at [328, 178] on button "Purchase for $158.91" at bounding box center [324, 178] width 48 height 12
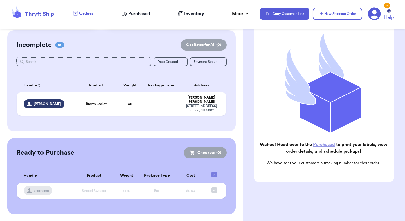
scroll to position [37, 0]
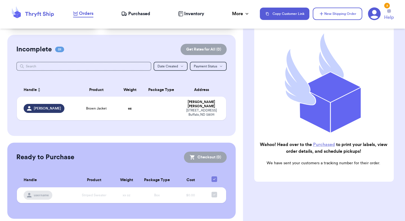
click at [148, 14] on span "Purchased" at bounding box center [139, 13] width 22 height 7
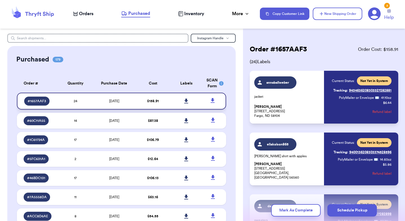
click at [188, 102] on icon at bounding box center [186, 101] width 4 height 5
